Goal: Check status: Check status

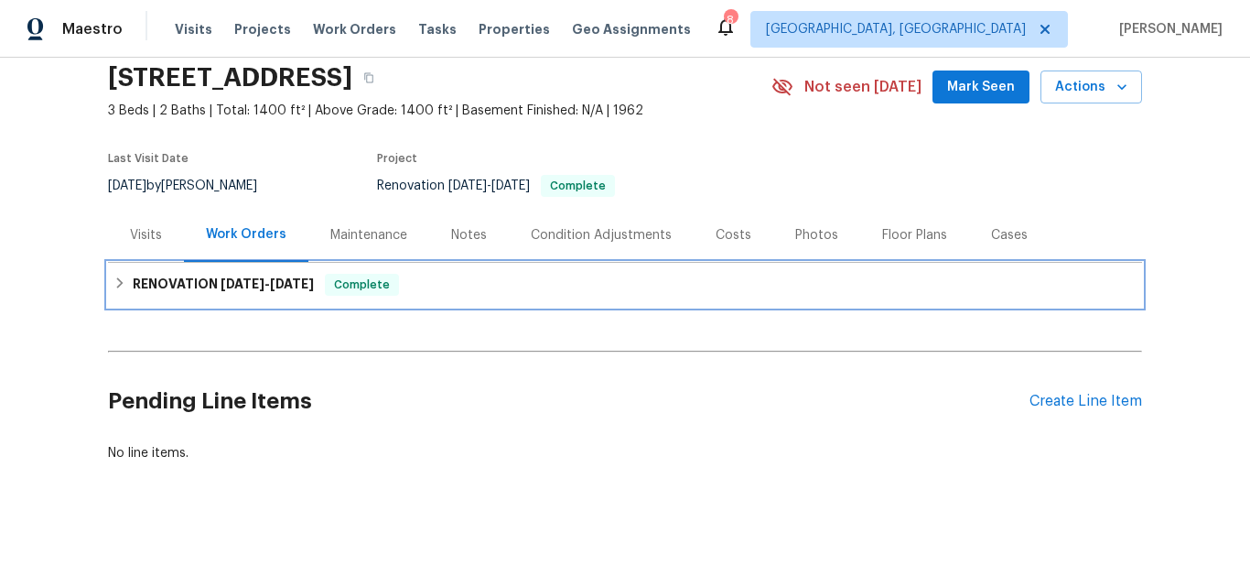
click at [166, 274] on h6 "RENOVATION [DATE] - [DATE]" at bounding box center [223, 285] width 181 height 22
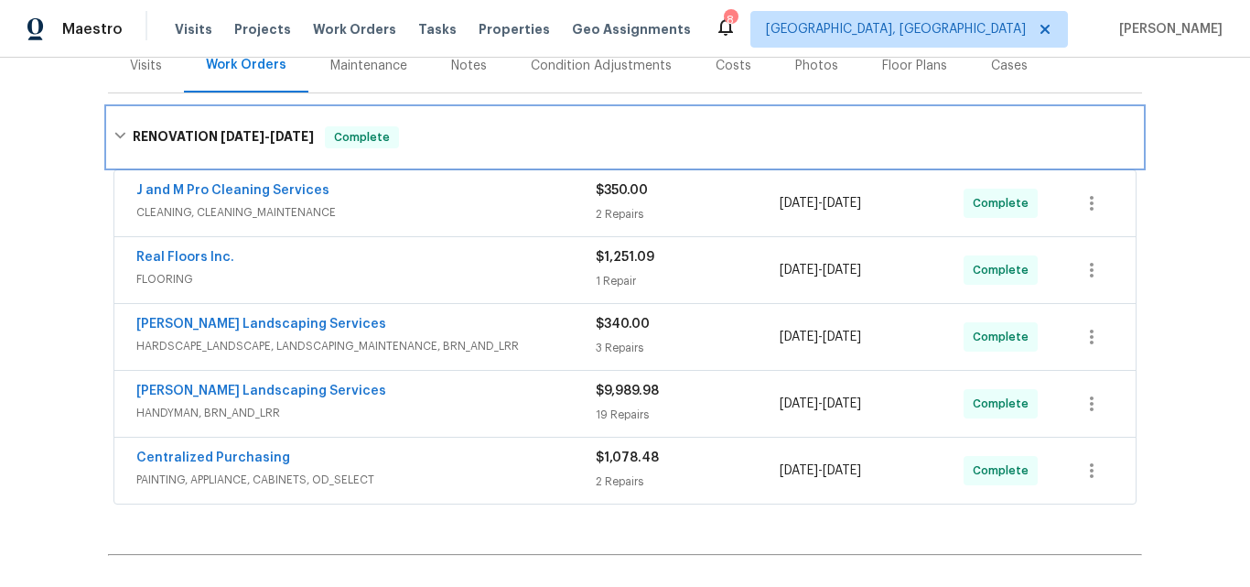
scroll to position [266, 0]
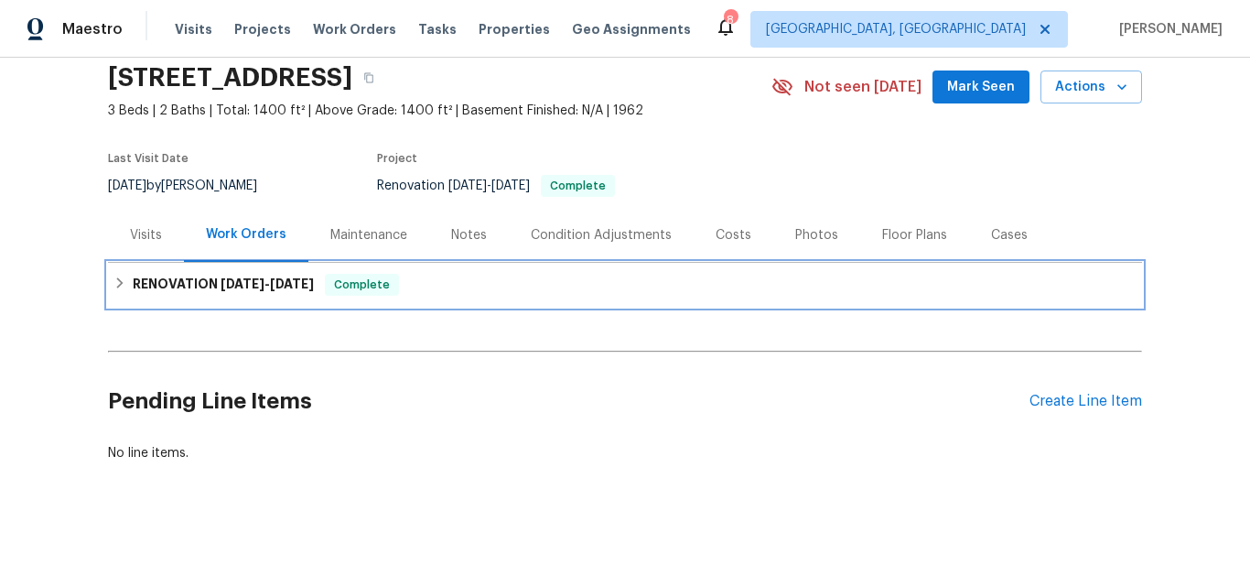
click at [179, 274] on h6 "RENOVATION [DATE] - [DATE]" at bounding box center [223, 285] width 181 height 22
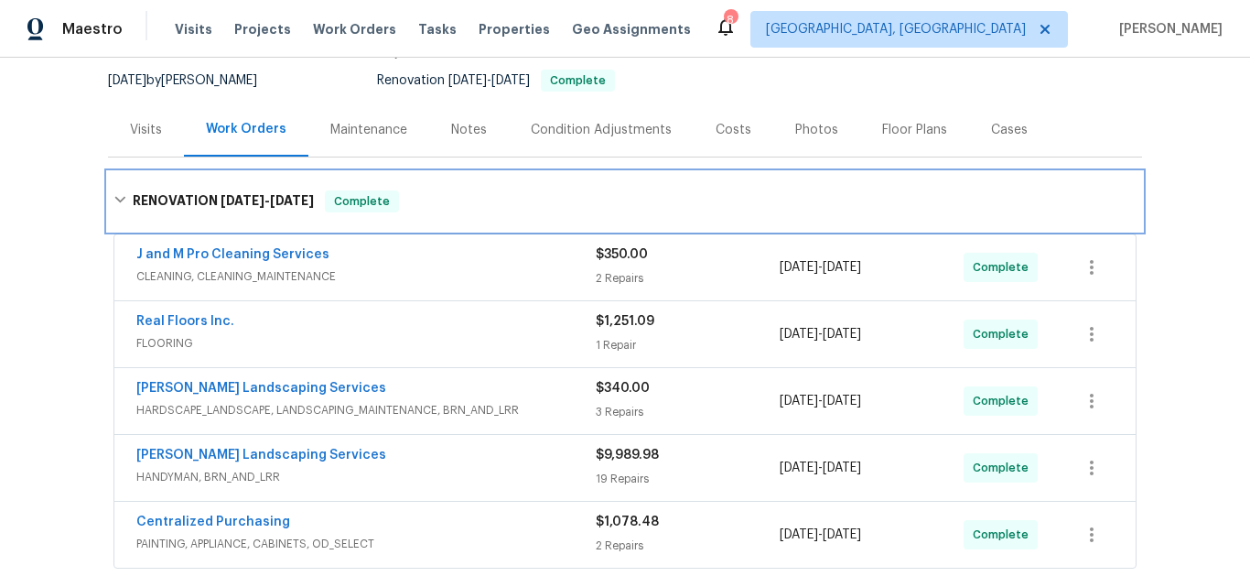
scroll to position [266, 0]
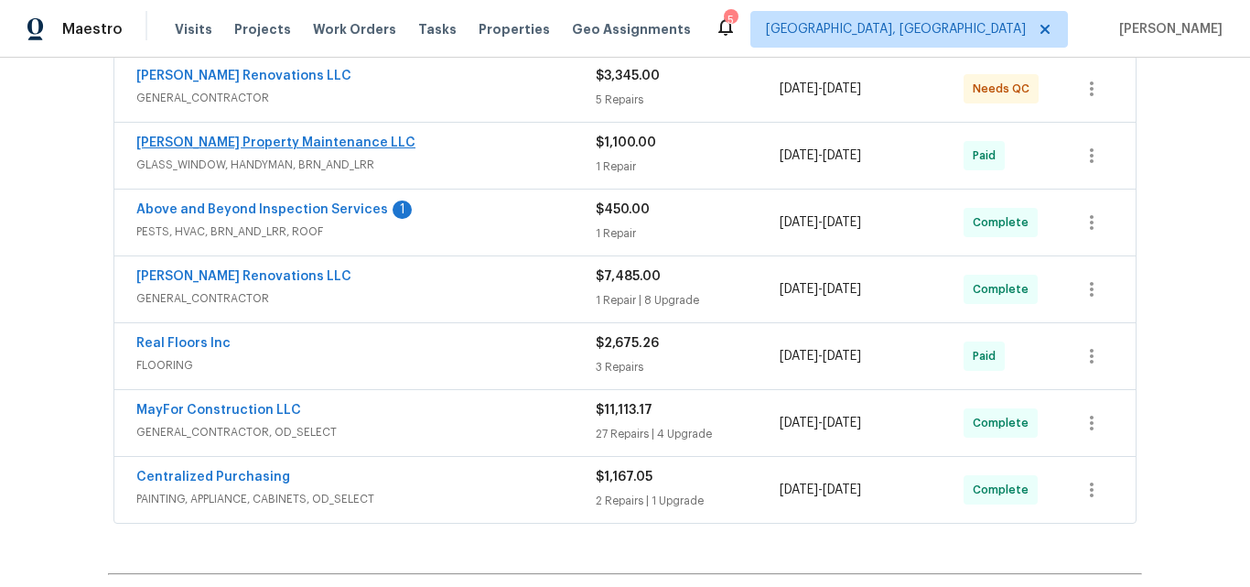
scroll to position [458, 0]
